Goal: Task Accomplishment & Management: Manage account settings

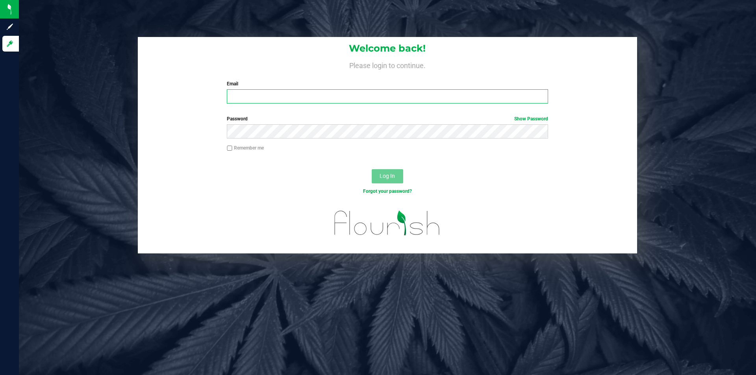
type input "[EMAIL_ADDRESS][DOMAIN_NAME]"
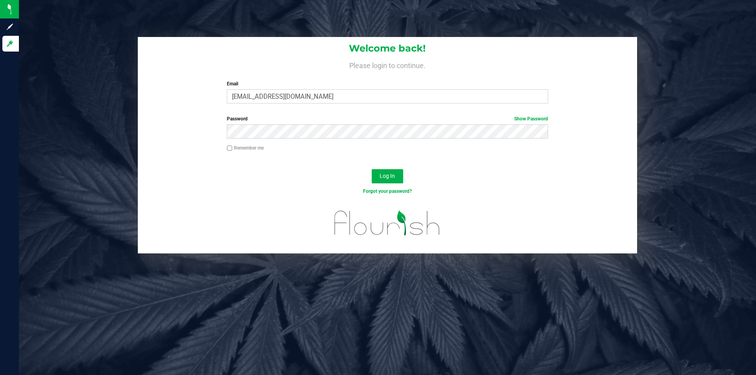
click at [230, 149] on input "Remember me" at bounding box center [230, 149] width 6 height 6
checkbox input "true"
click at [375, 178] on button "Log In" at bounding box center [387, 176] width 31 height 14
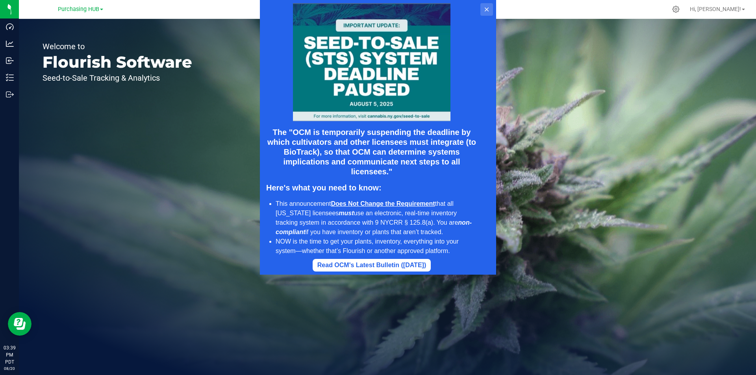
click at [483, 6] on button at bounding box center [486, 9] width 13 height 13
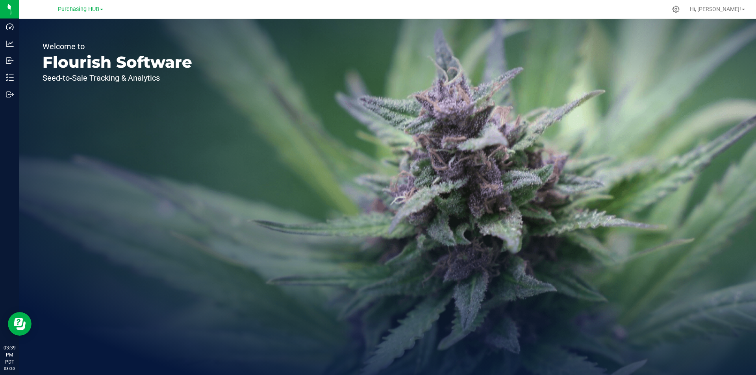
click at [103, 10] on span at bounding box center [101, 10] width 3 height 2
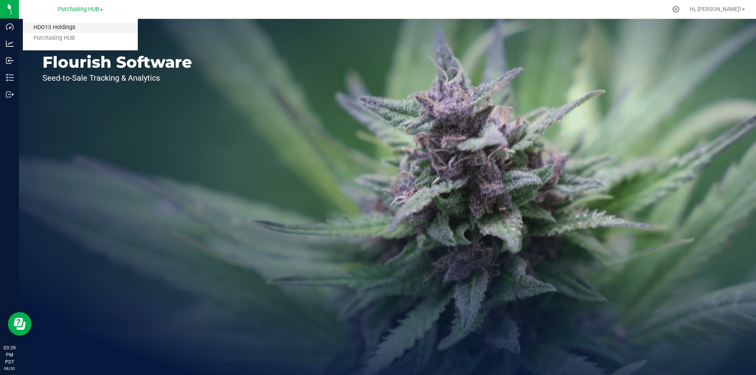
click at [67, 29] on link "HDO13 Holdings" at bounding box center [80, 27] width 115 height 11
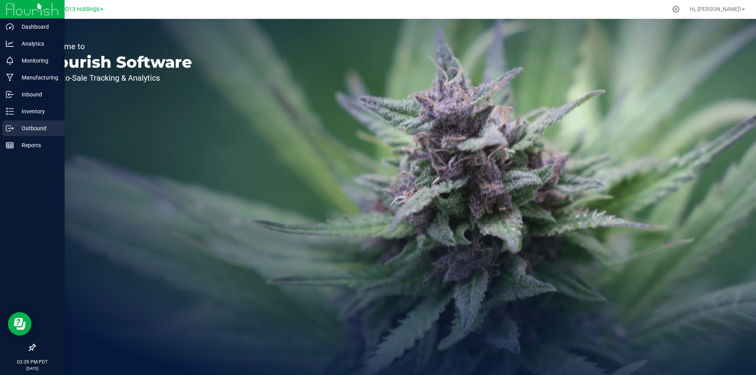
click at [28, 132] on p "Outbound" at bounding box center [37, 128] width 47 height 9
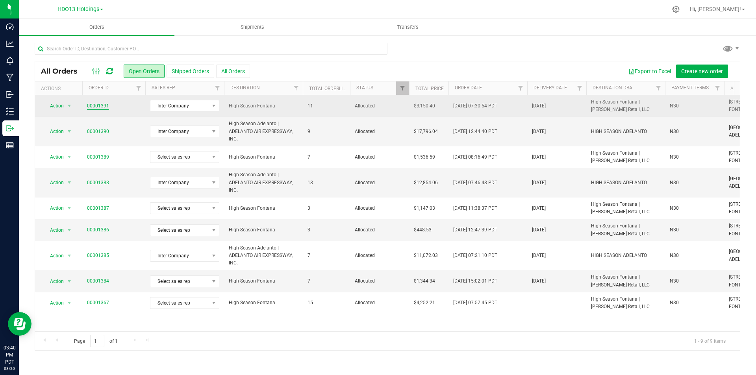
click at [99, 107] on link "00001391" at bounding box center [98, 105] width 22 height 7
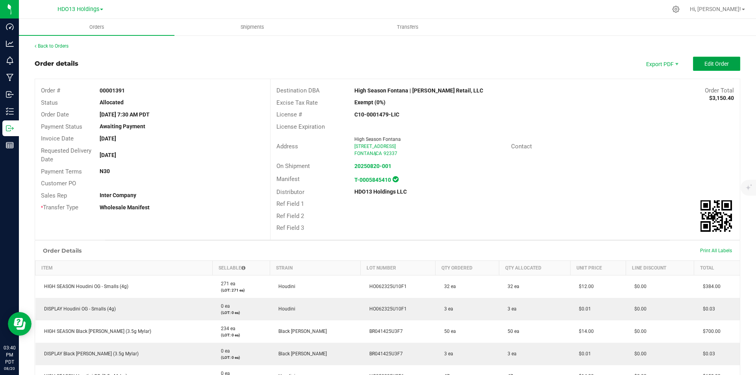
click at [714, 61] on span "Edit Order" at bounding box center [716, 64] width 24 height 6
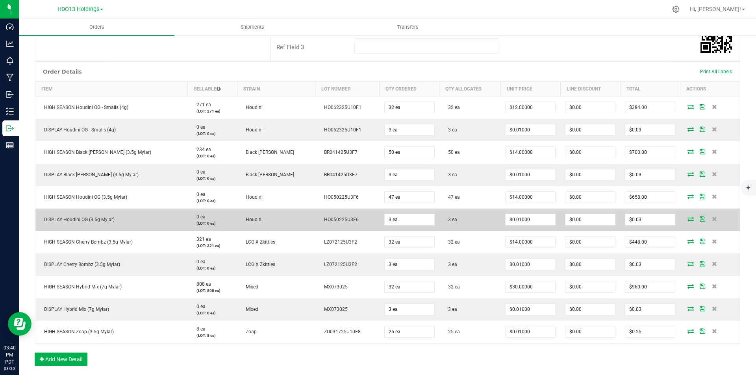
scroll to position [236, 0]
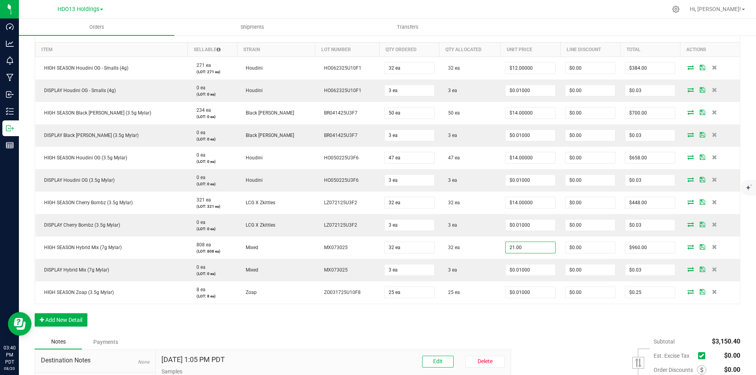
type input "$21.00000"
type input "$672.00"
click at [538, 329] on div "Order Details Print All Labels Item Sellable Strain Lot Number Qty Ordered Qty …" at bounding box center [387, 178] width 705 height 312
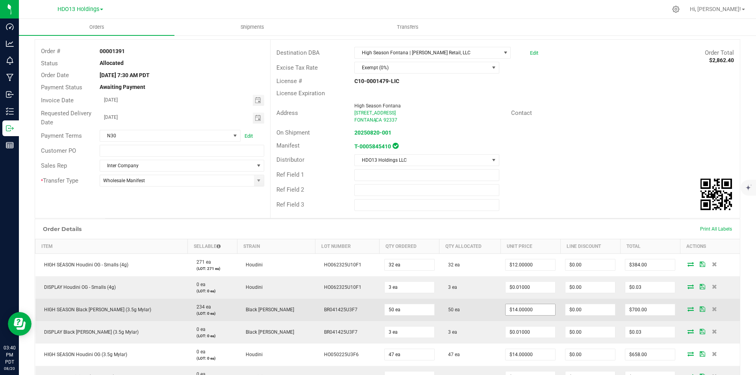
scroll to position [0, 0]
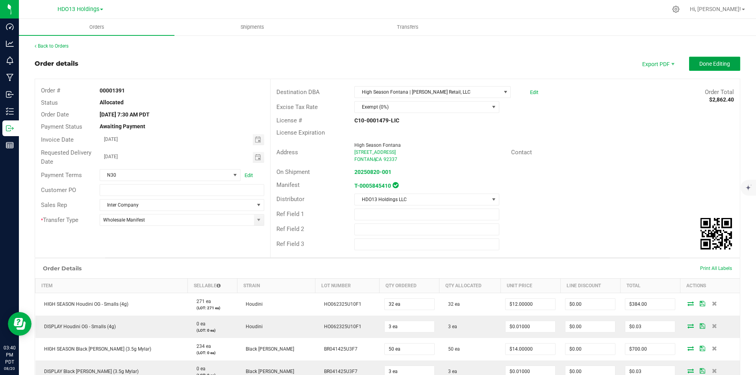
click at [709, 62] on span "Done Editing" at bounding box center [714, 64] width 31 height 6
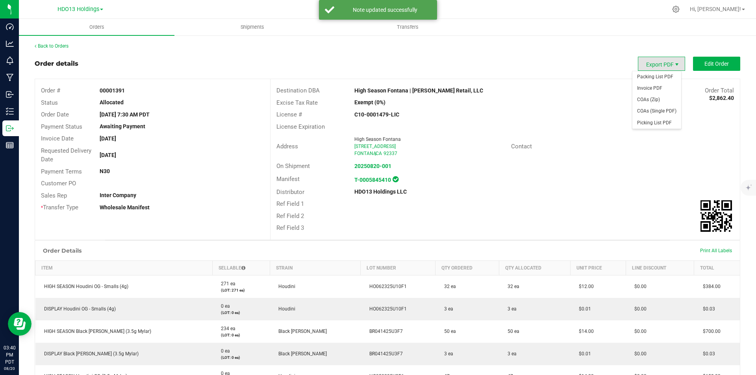
click at [673, 61] on span "Export PDF" at bounding box center [676, 64] width 6 height 6
click at [647, 89] on span "Invoice PDF" at bounding box center [656, 88] width 49 height 11
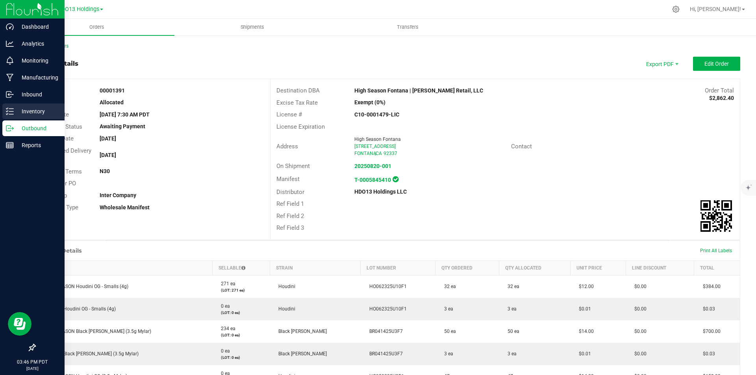
click at [32, 108] on p "Inventory" at bounding box center [37, 111] width 47 height 9
